Goal: Navigation & Orientation: Understand site structure

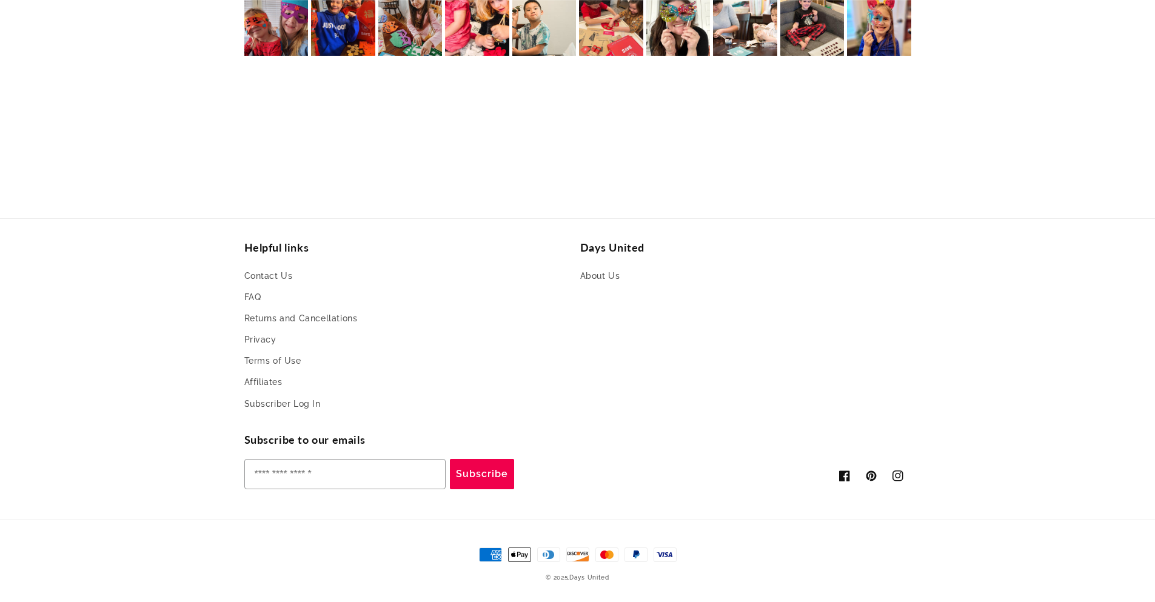
scroll to position [0, 888]
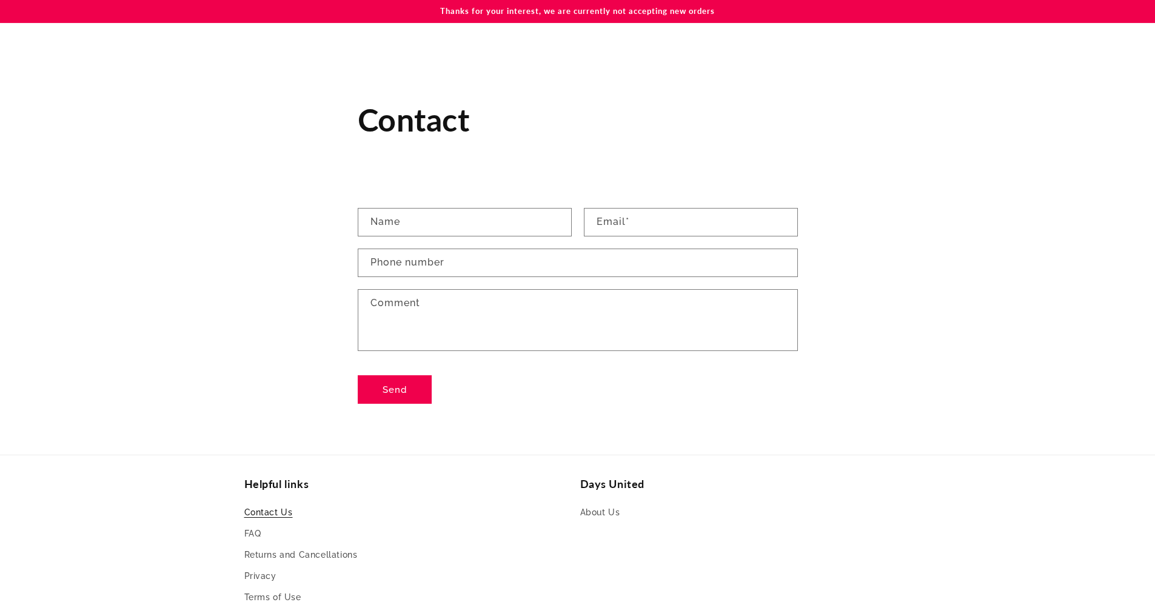
scroll to position [236, 0]
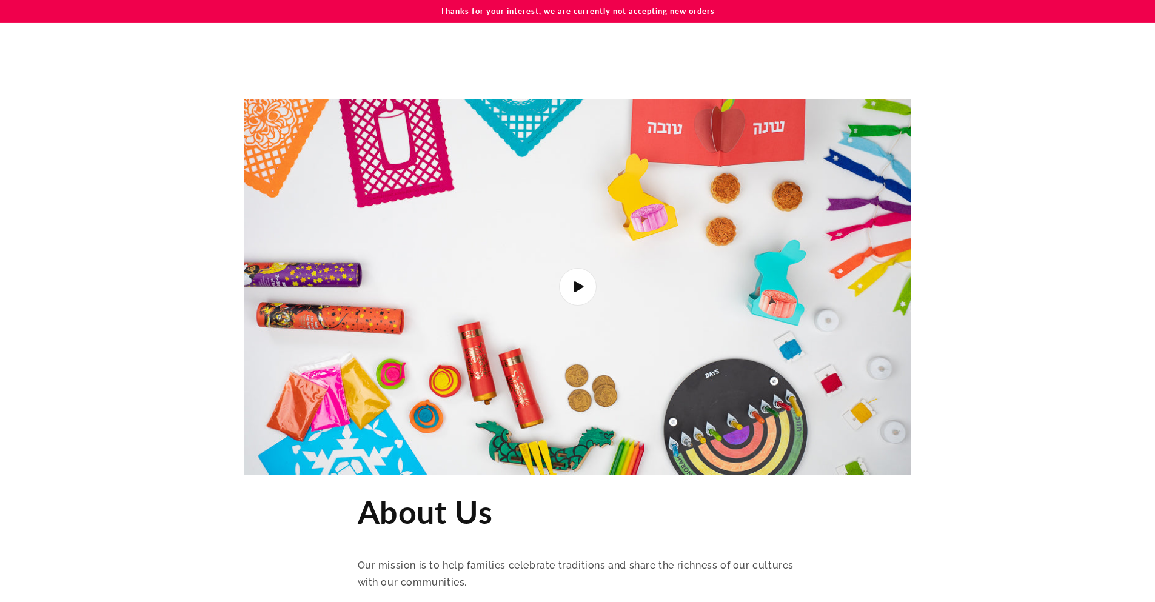
scroll to position [2665, 0]
